Goal: Task Accomplishment & Management: Use online tool/utility

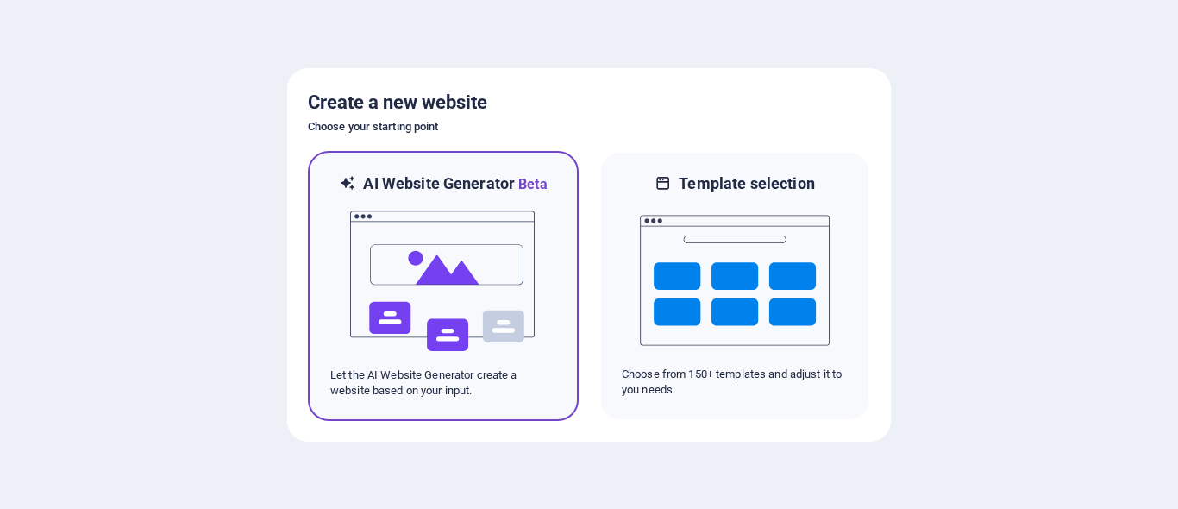
click at [445, 266] on img at bounding box center [443, 281] width 190 height 172
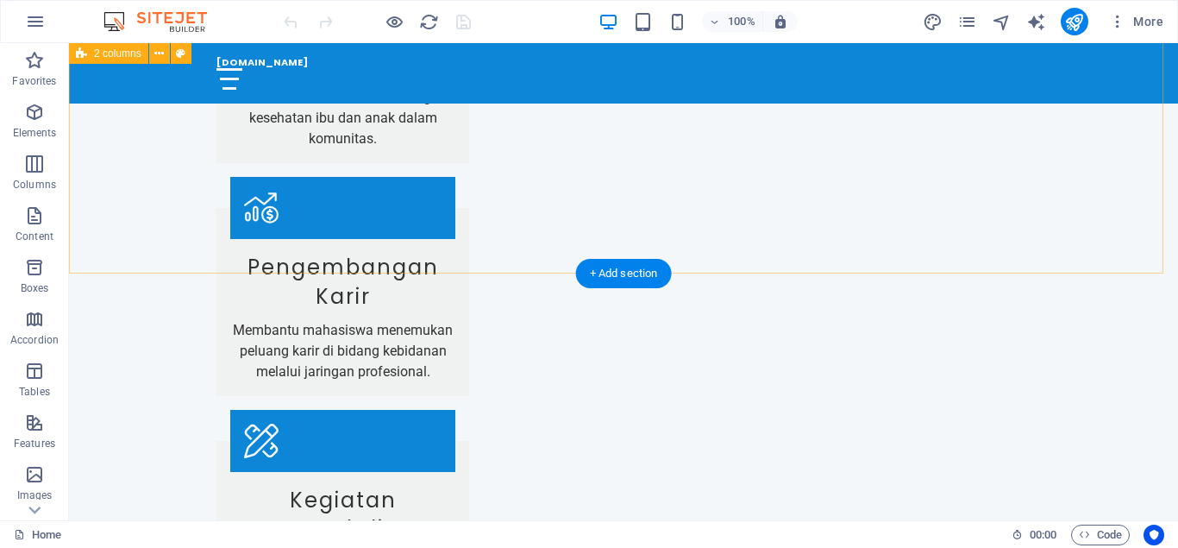
scroll to position [2238, 0]
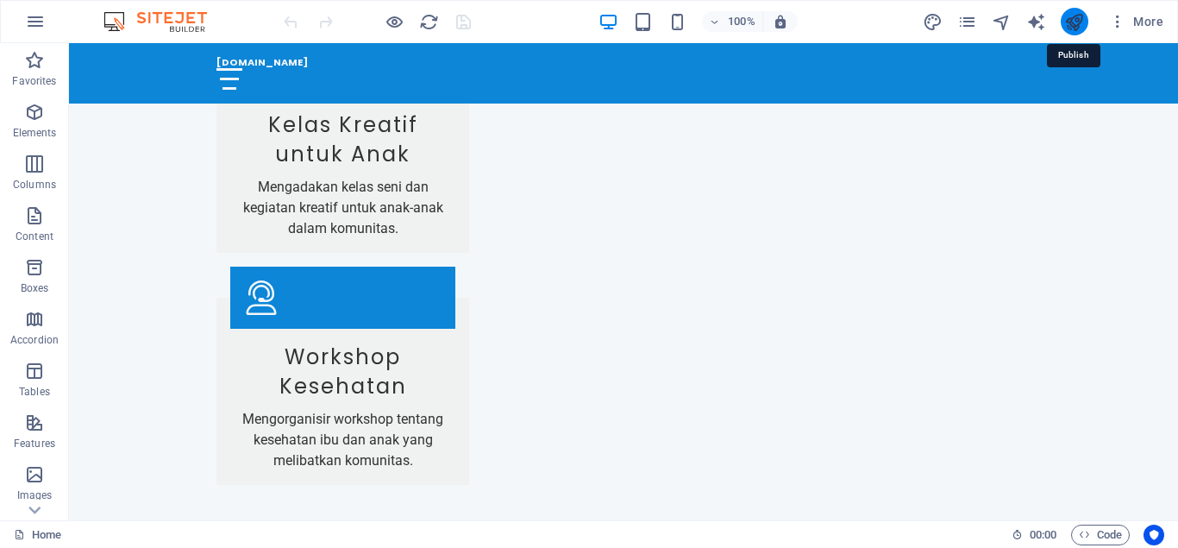
click at [1075, 21] on icon "publish" at bounding box center [1074, 22] width 20 height 20
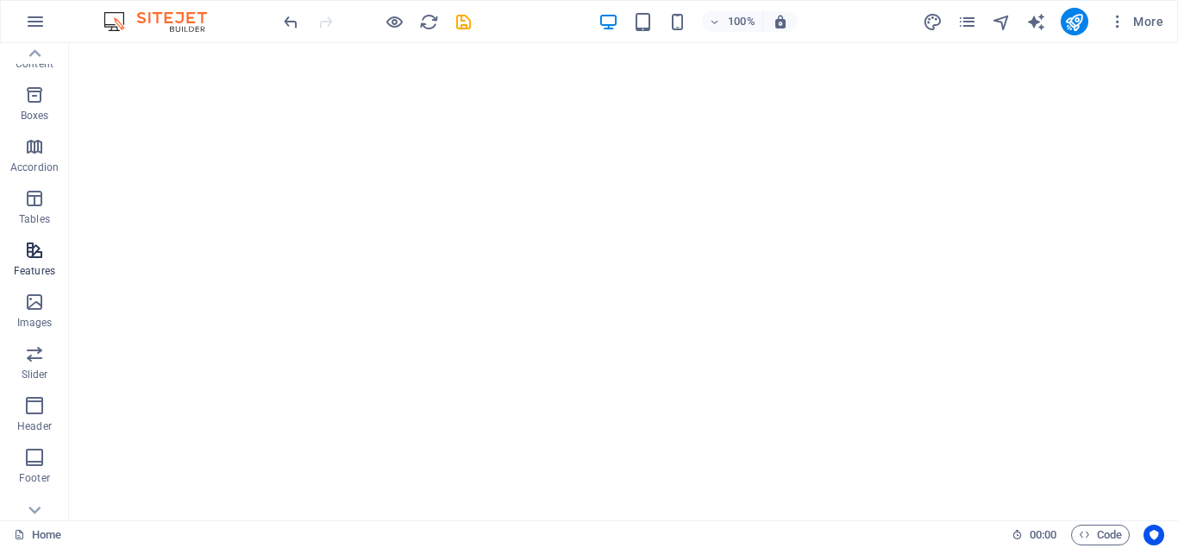
scroll to position [299, 0]
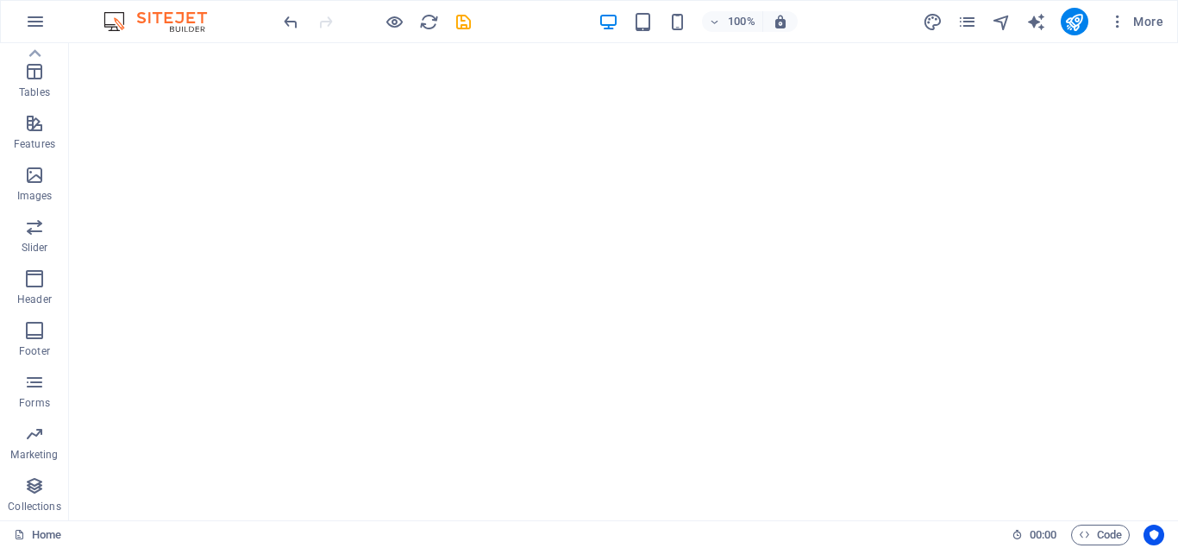
click at [194, 22] on img at bounding box center [163, 21] width 129 height 21
click at [289, 31] on icon "undo" at bounding box center [291, 22] width 20 height 20
click at [186, 17] on img at bounding box center [163, 21] width 129 height 21
